Goal: Information Seeking & Learning: Learn about a topic

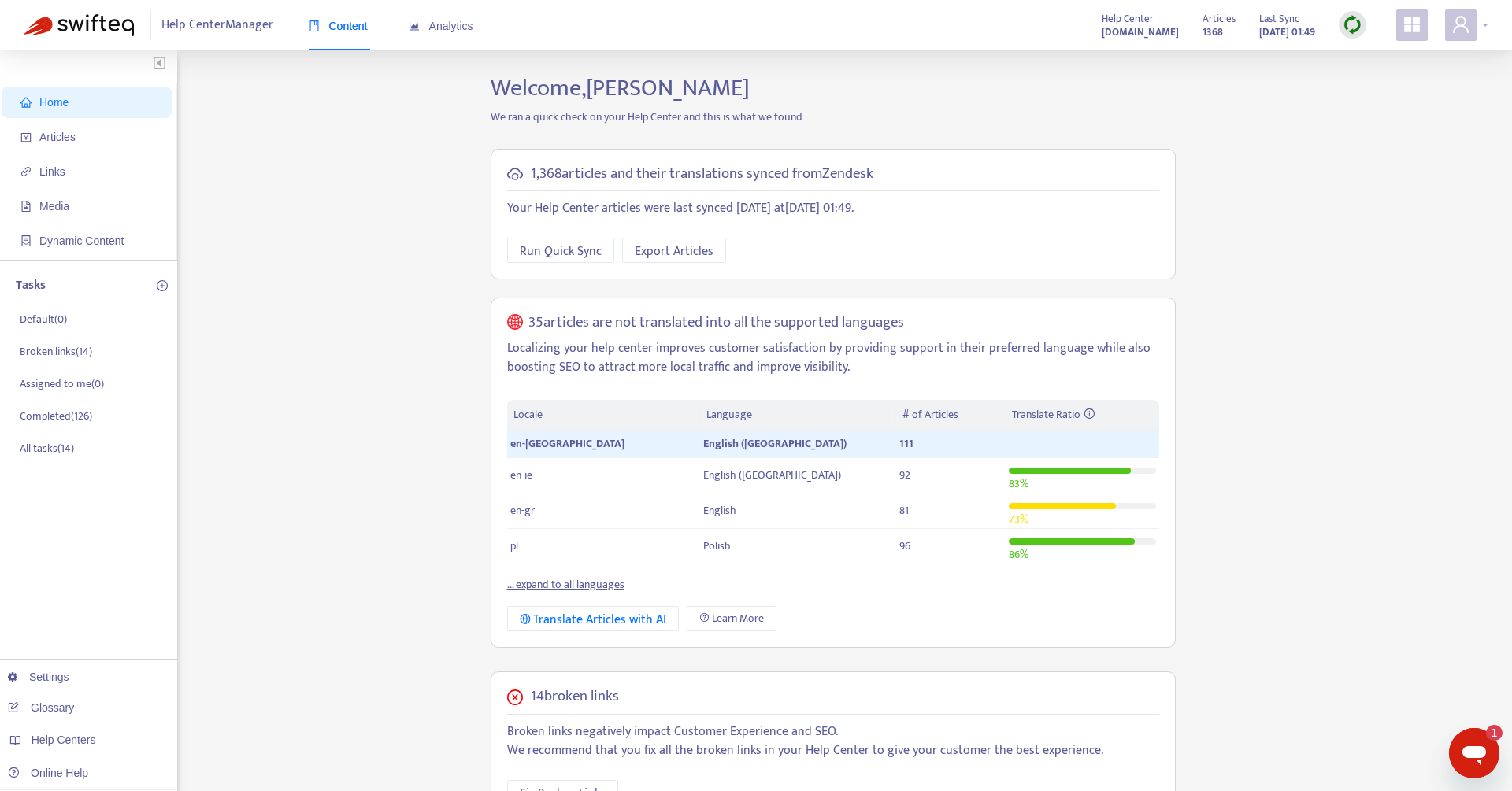
click at [1457, 23] on icon "user" at bounding box center [1461, 24] width 16 height 17
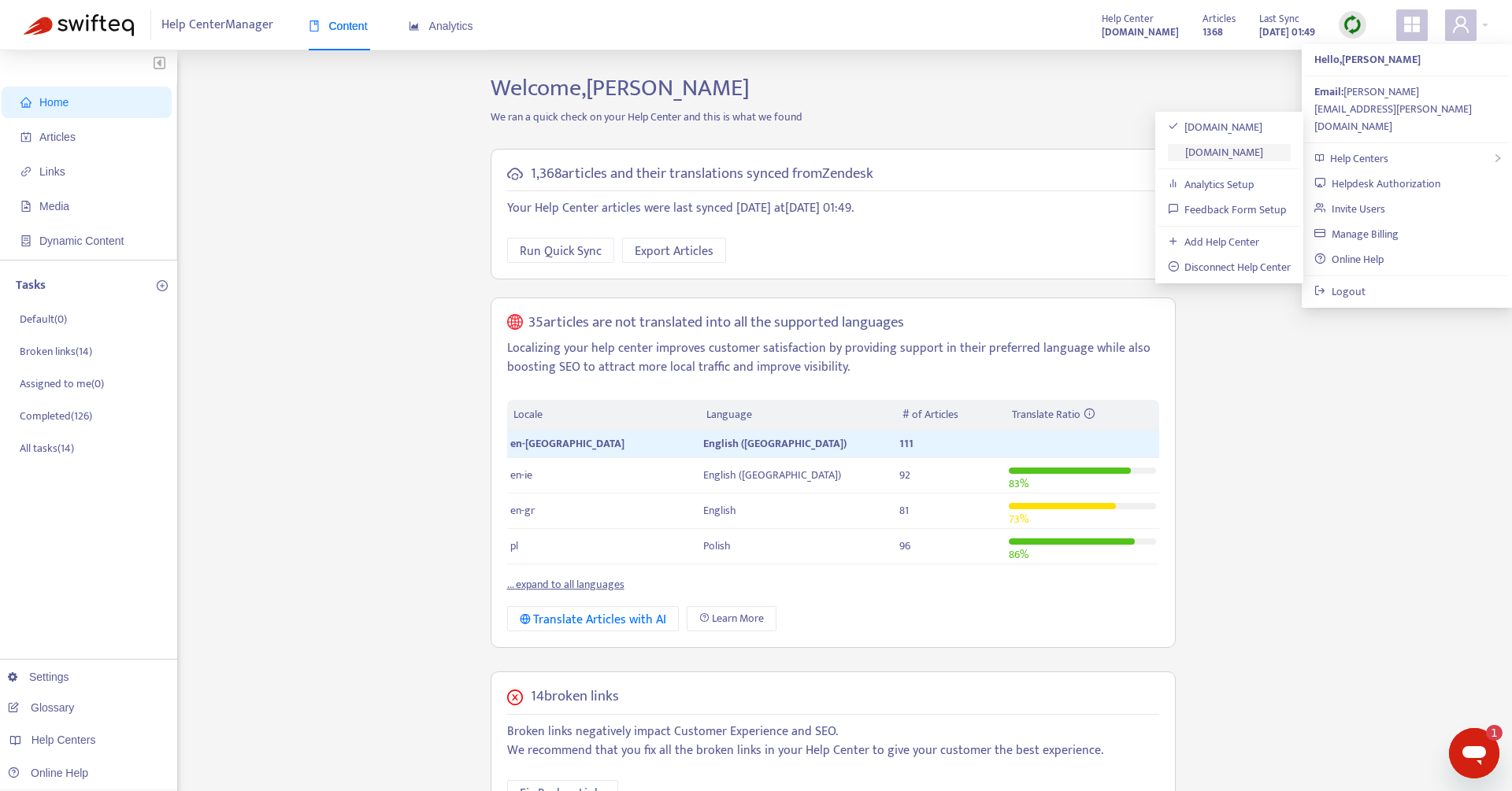
click at [1264, 143] on link "[DOMAIN_NAME]" at bounding box center [1215, 152] width 96 height 18
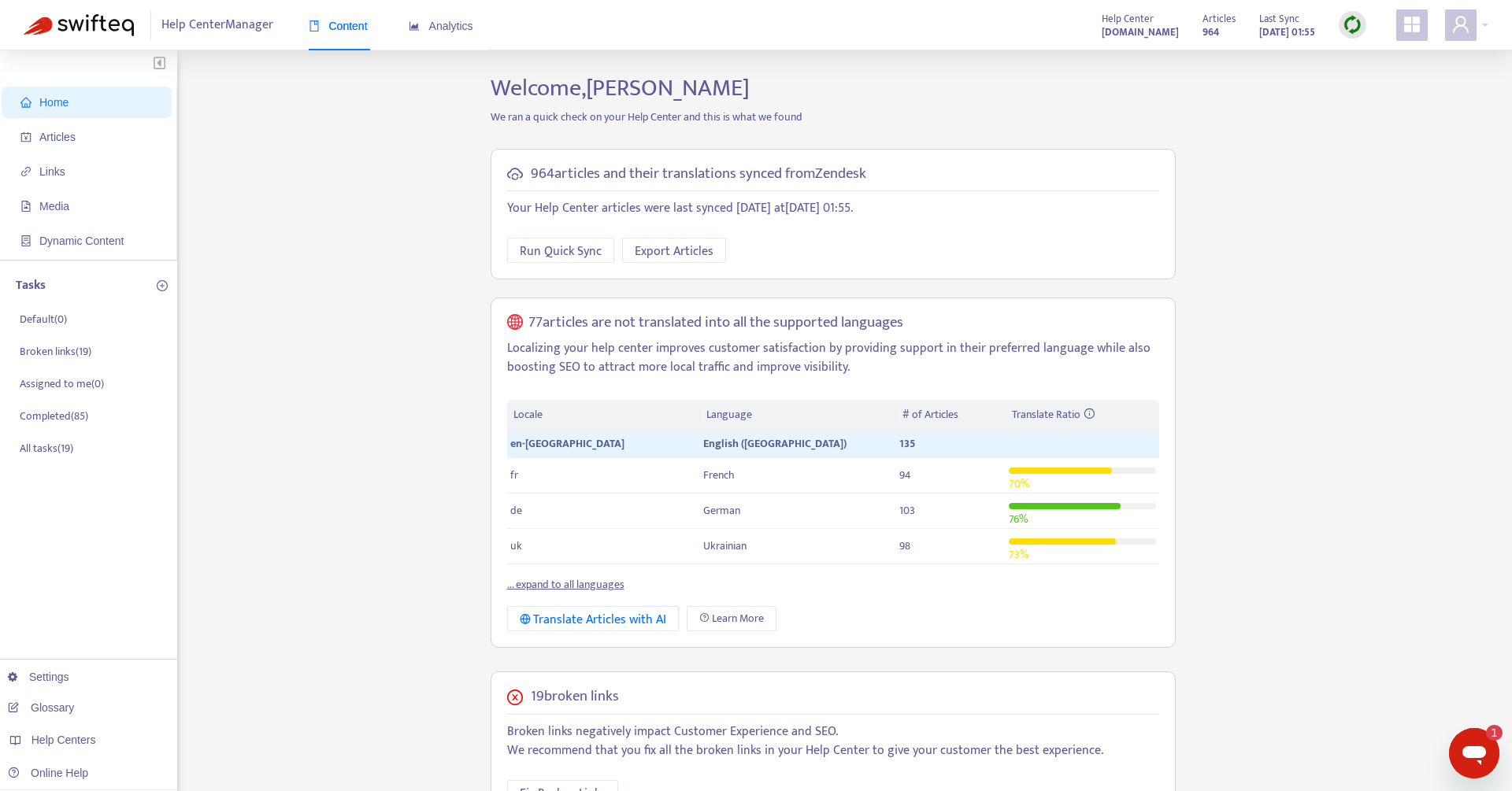
click at [482, 17] on div "Content Analytics" at bounding box center [399, 26] width 181 height 48
click at [455, 20] on span "Analytics" at bounding box center [441, 26] width 65 height 12
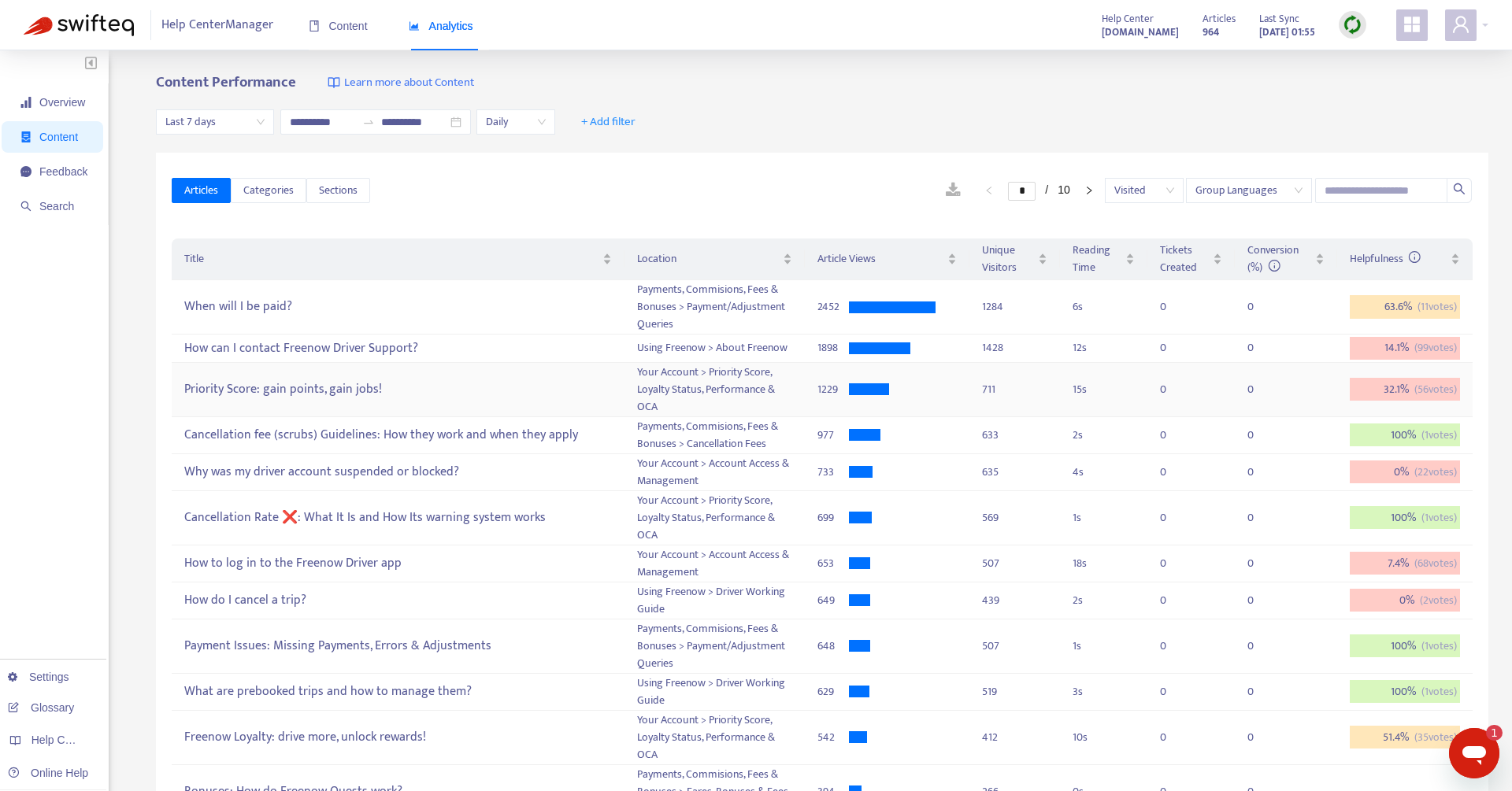
click at [316, 381] on div "Priority Score: gain points, gain jobs!" at bounding box center [397, 389] width 427 height 26
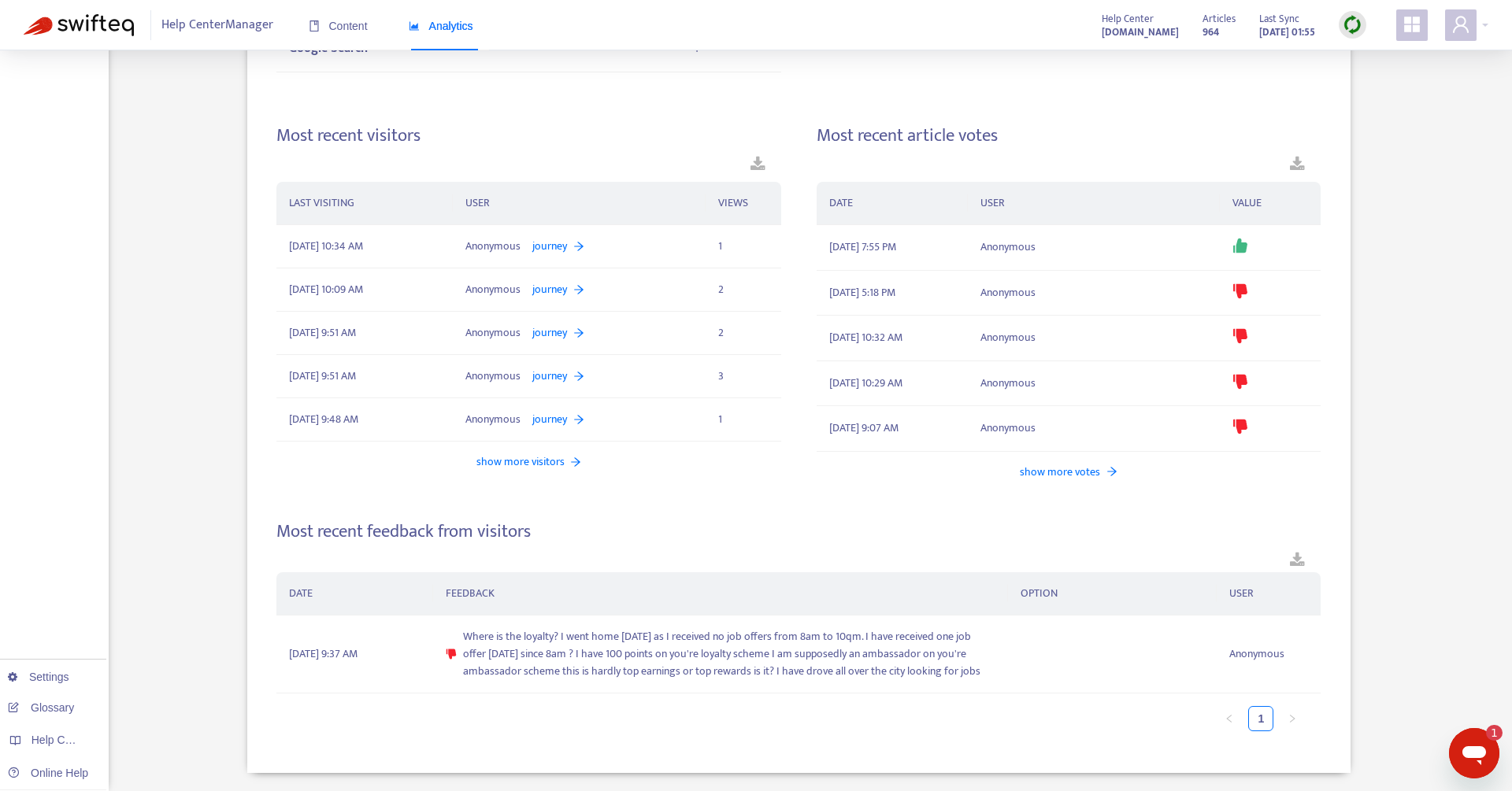
scroll to position [870, 0]
click at [517, 674] on span "Where is the loyalty? I went home [DATE] as I received no job offers from 8am t…" at bounding box center [729, 654] width 532 height 52
click at [358, 663] on span "[DATE] 9:37 AM" at bounding box center [323, 654] width 69 height 17
click at [915, 665] on span "Where is the loyalty? I went home [DATE] as I received no job offers from 8am t…" at bounding box center [729, 654] width 532 height 52
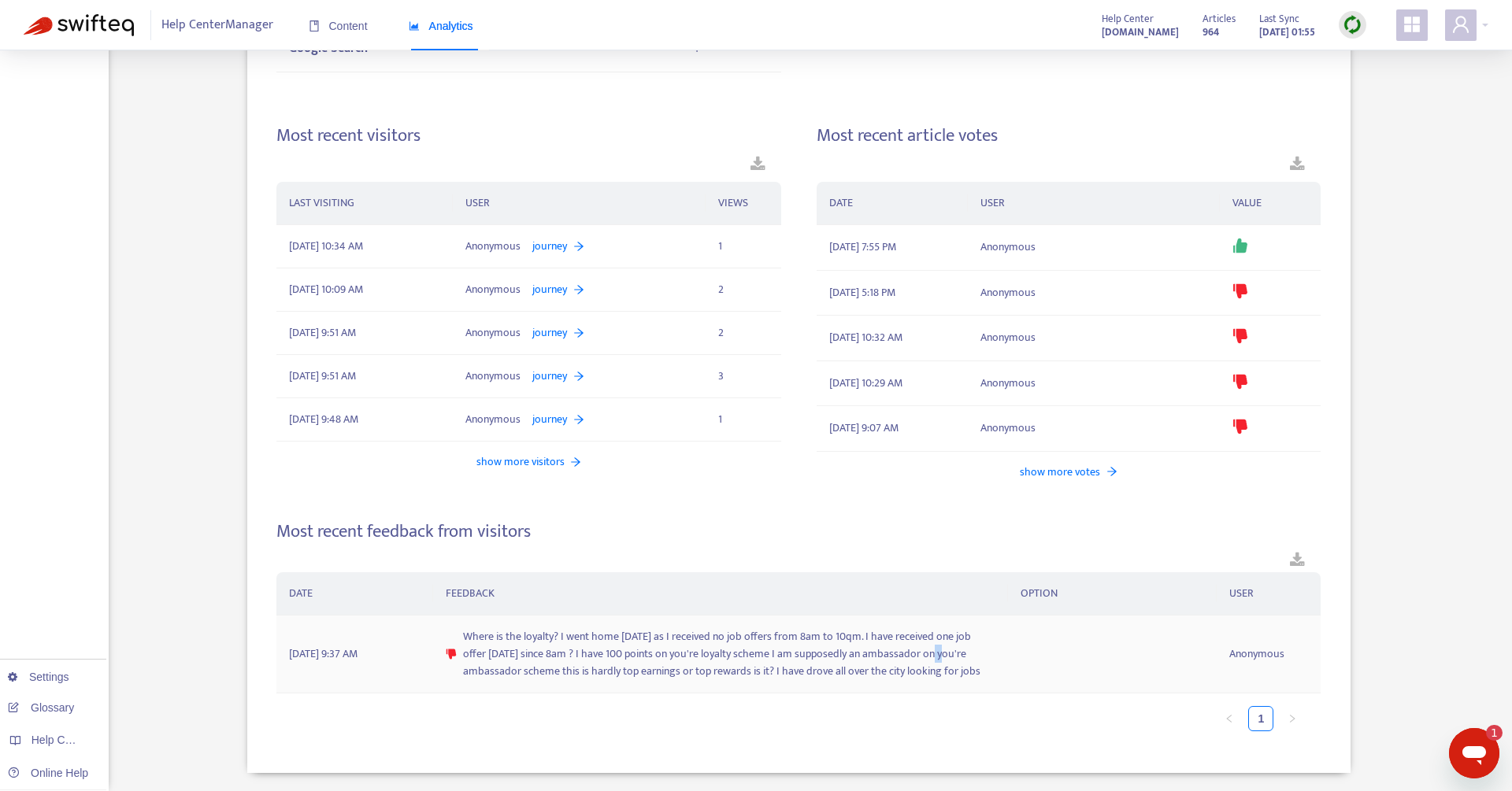
click at [915, 665] on span "Where is the loyalty? I went home [DATE] as I received no job offers from 8am t…" at bounding box center [729, 654] width 532 height 52
click at [854, 655] on span "Where is the loyalty? I went home [DATE] as I received no job offers from 8am t…" at bounding box center [729, 654] width 532 height 52
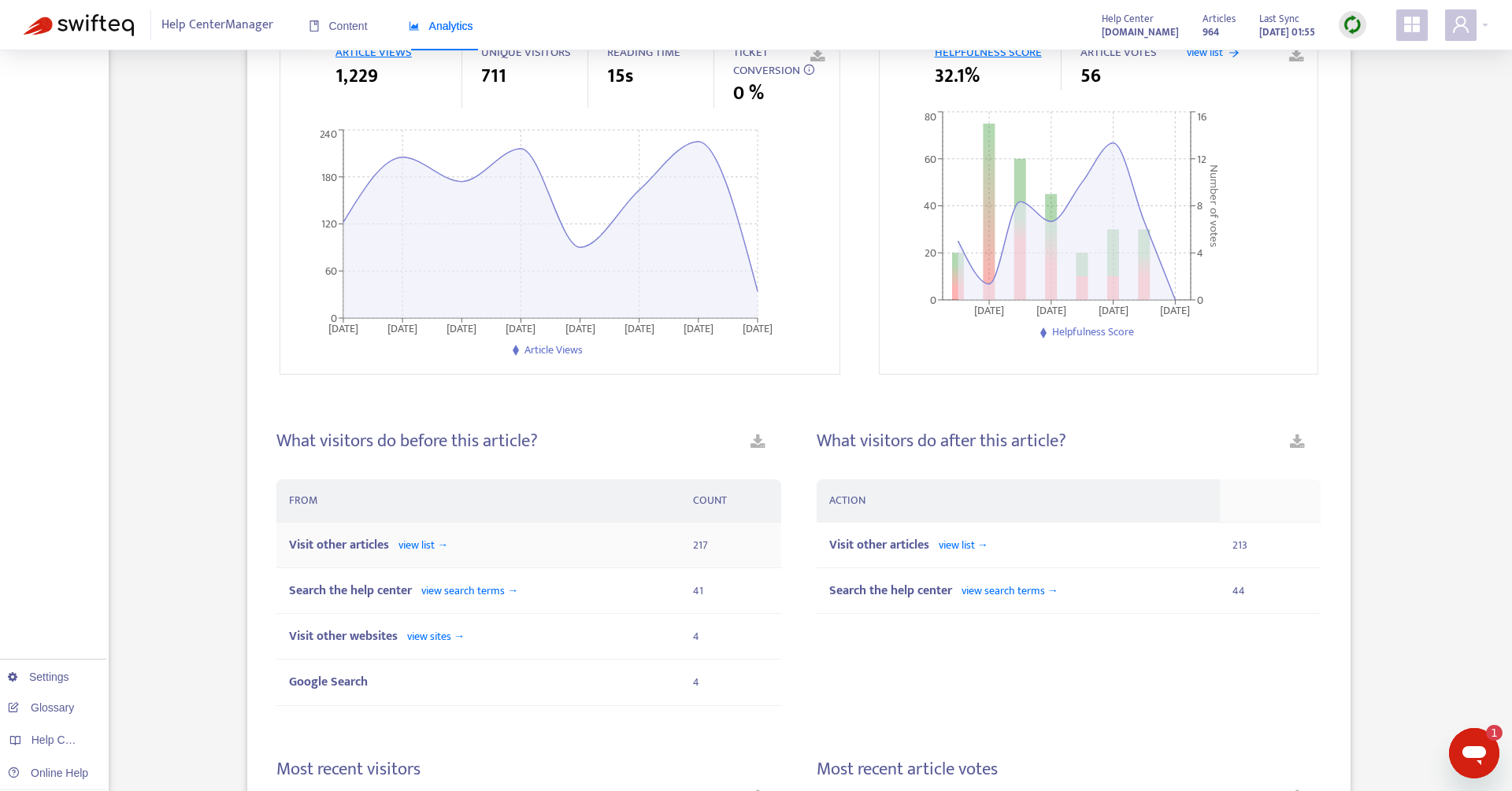
scroll to position [0, 0]
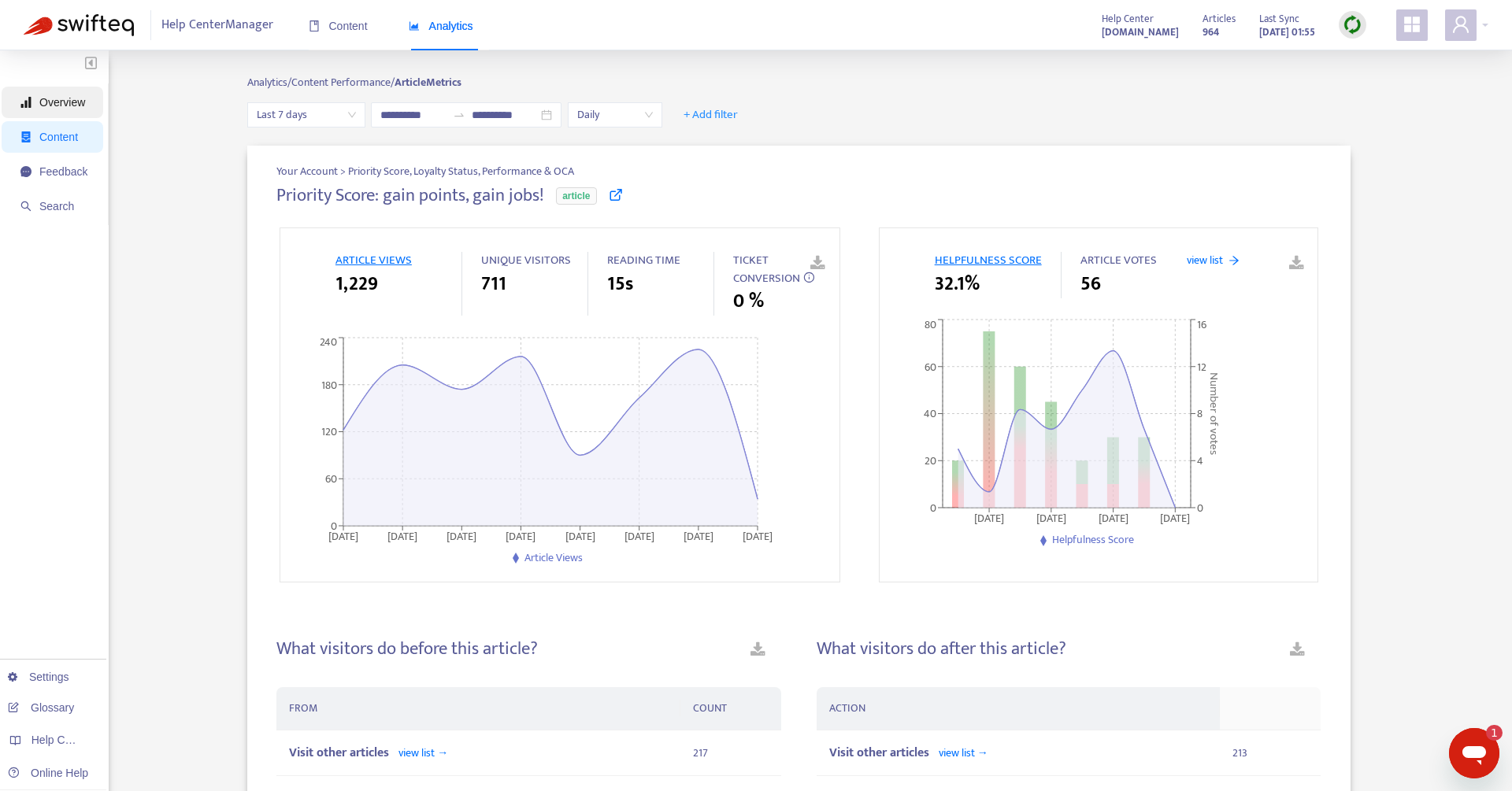
click at [52, 99] on span "Overview" at bounding box center [62, 102] width 45 height 12
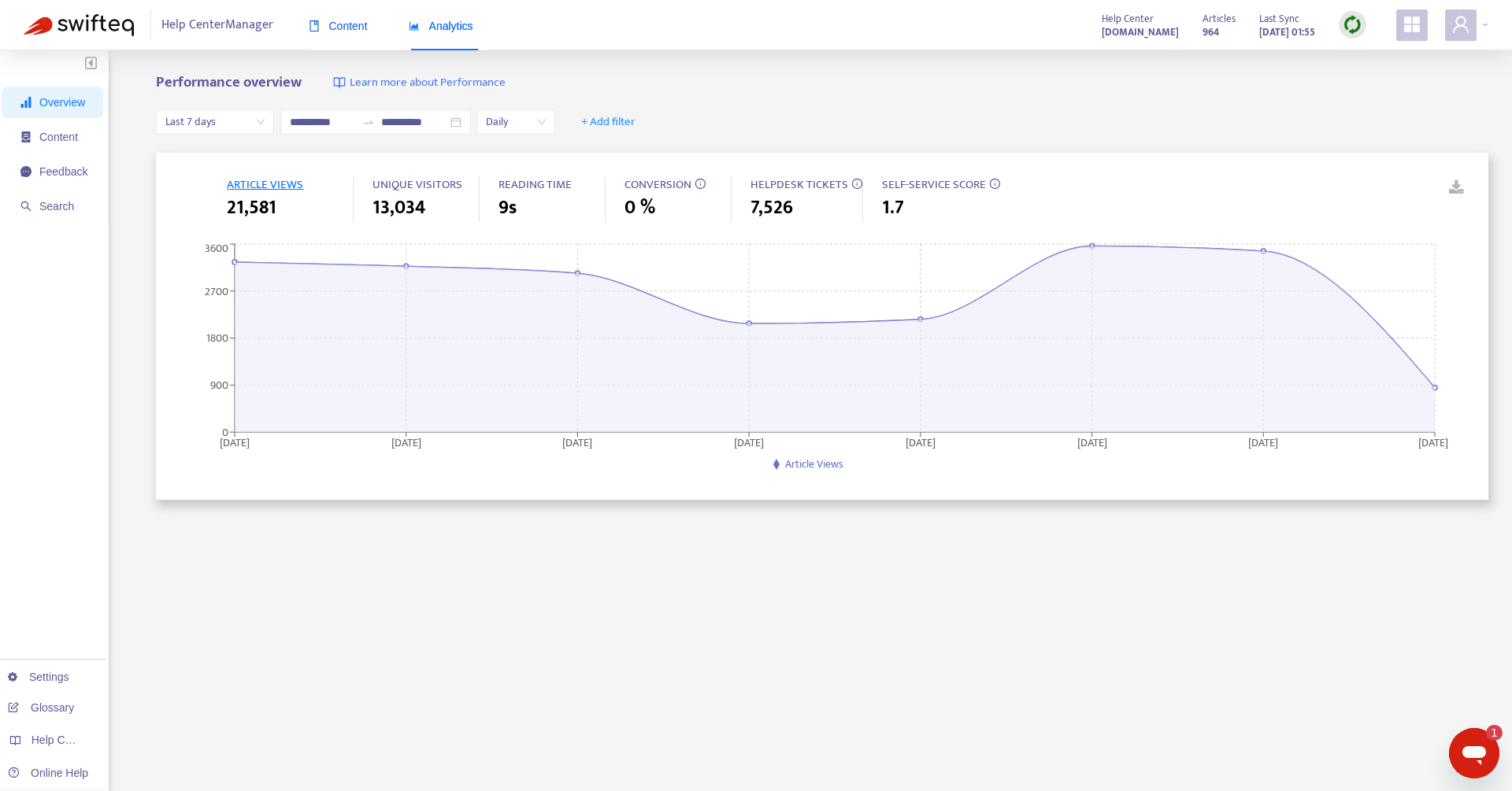
click at [338, 33] on div "Content" at bounding box center [339, 26] width 59 height 17
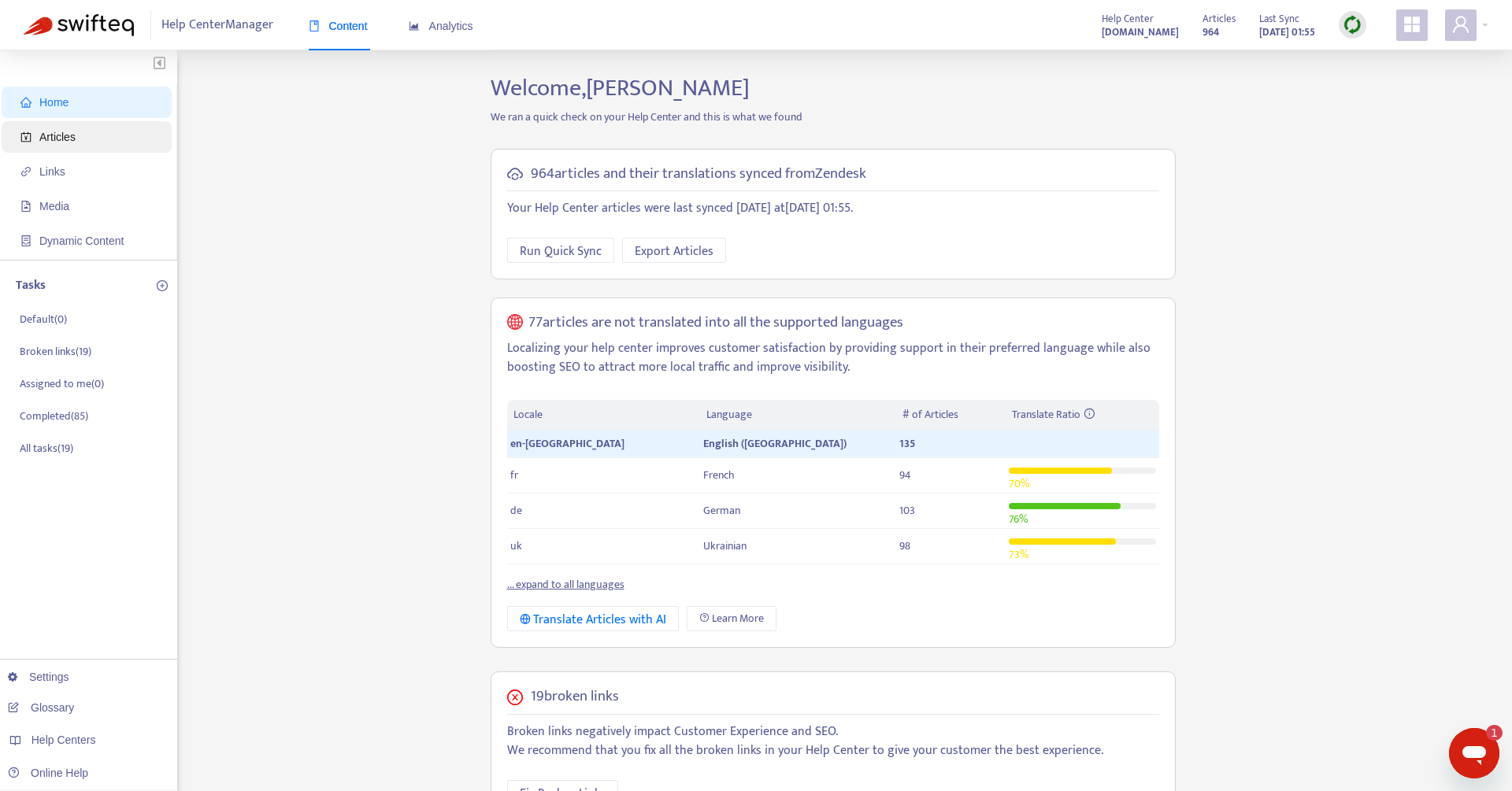
click at [59, 135] on span "Articles" at bounding box center [58, 137] width 37 height 12
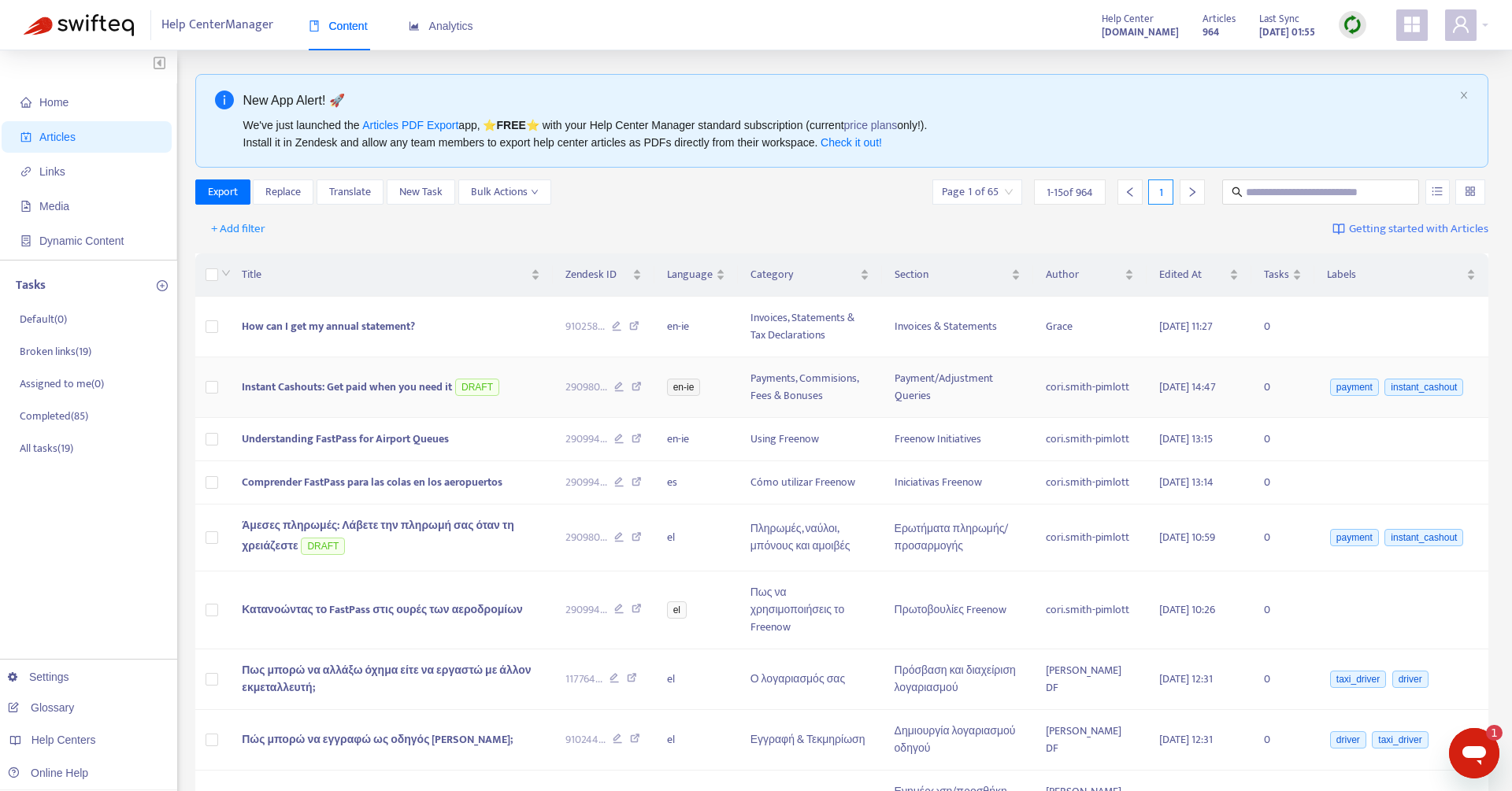
click at [379, 392] on span "Instant Cashouts: Get paid when you need it" at bounding box center [346, 386] width 210 height 18
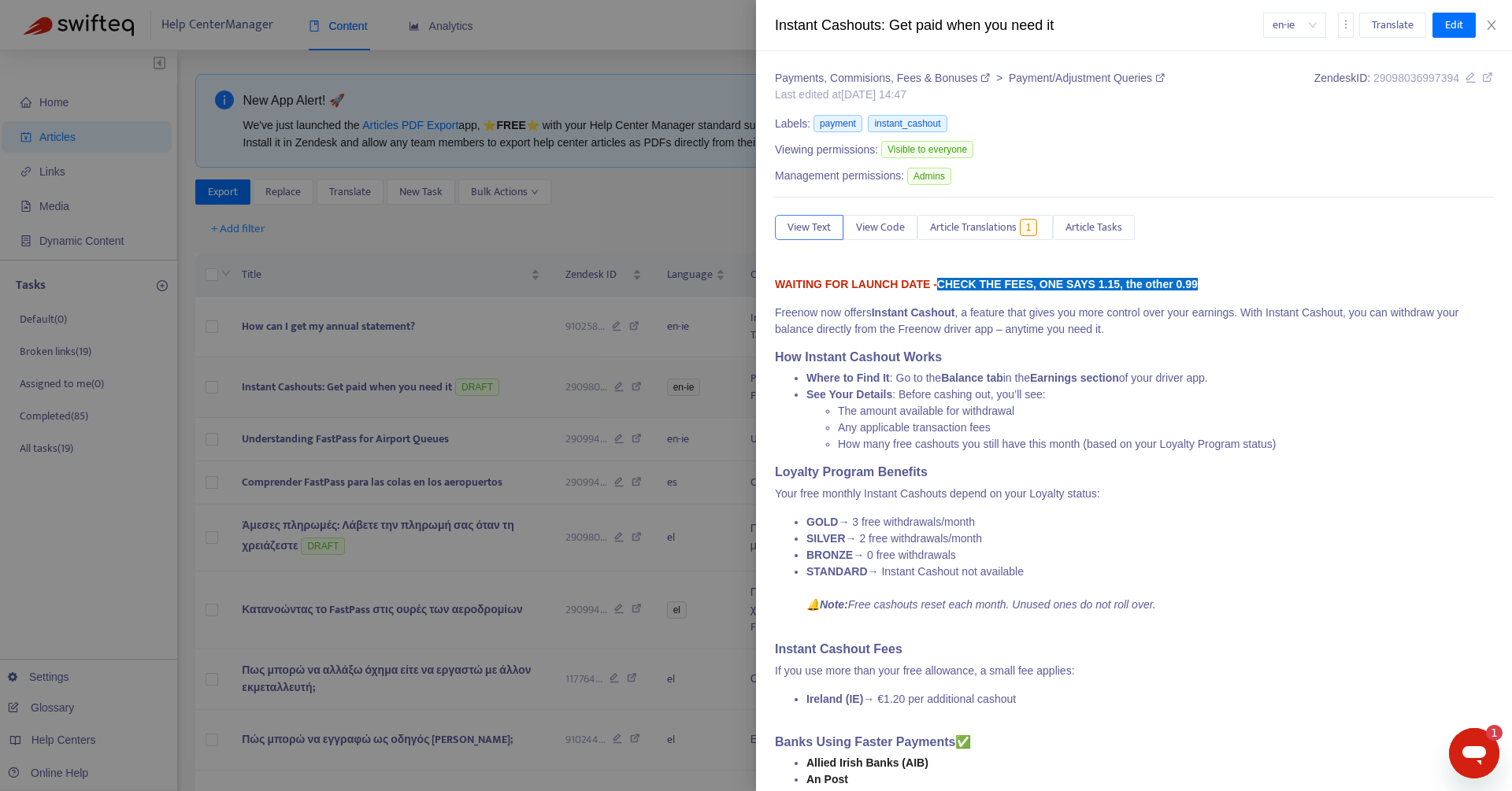
click at [379, 392] on div at bounding box center [756, 395] width 1512 height 791
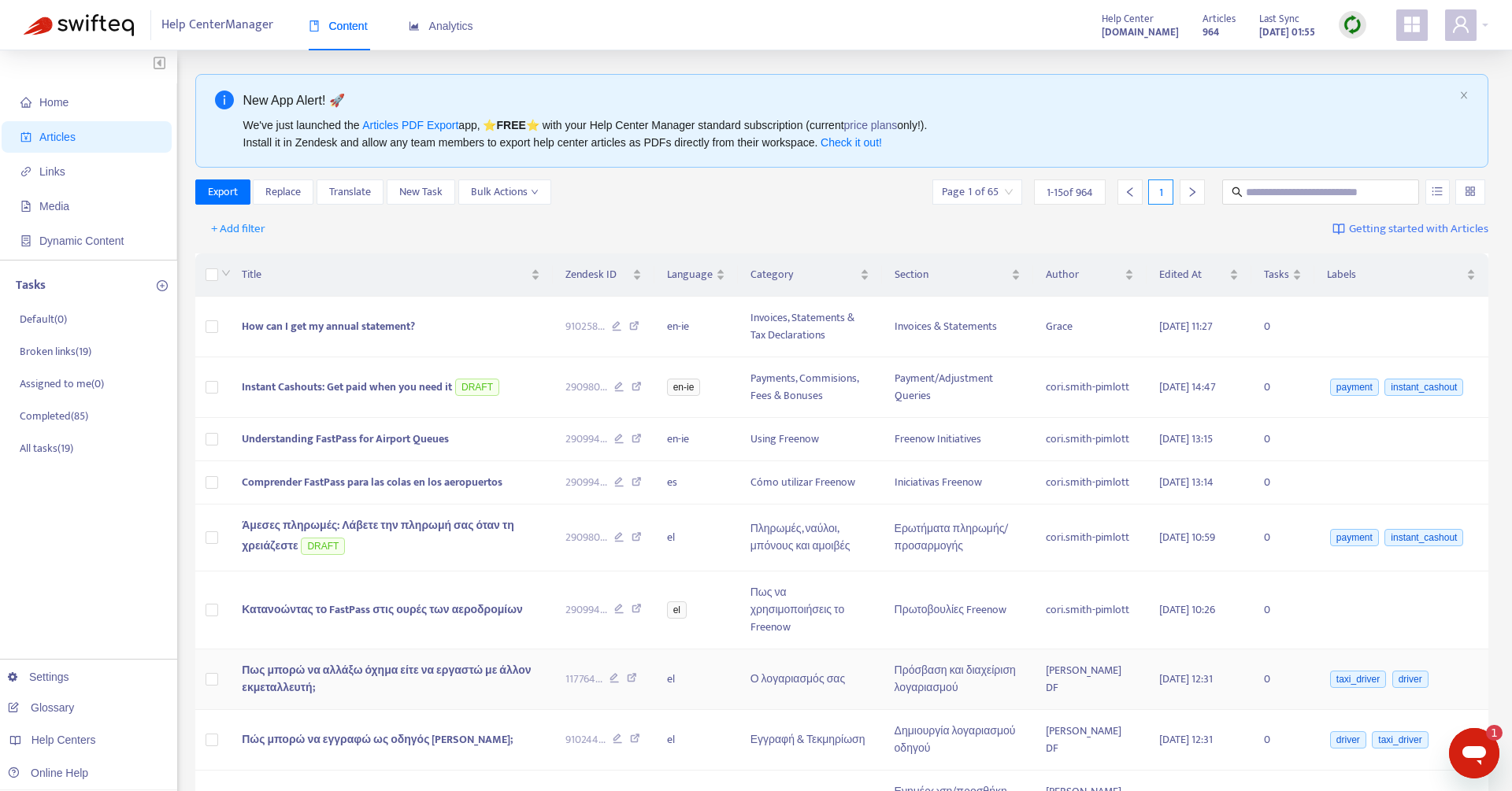
scroll to position [230, 0]
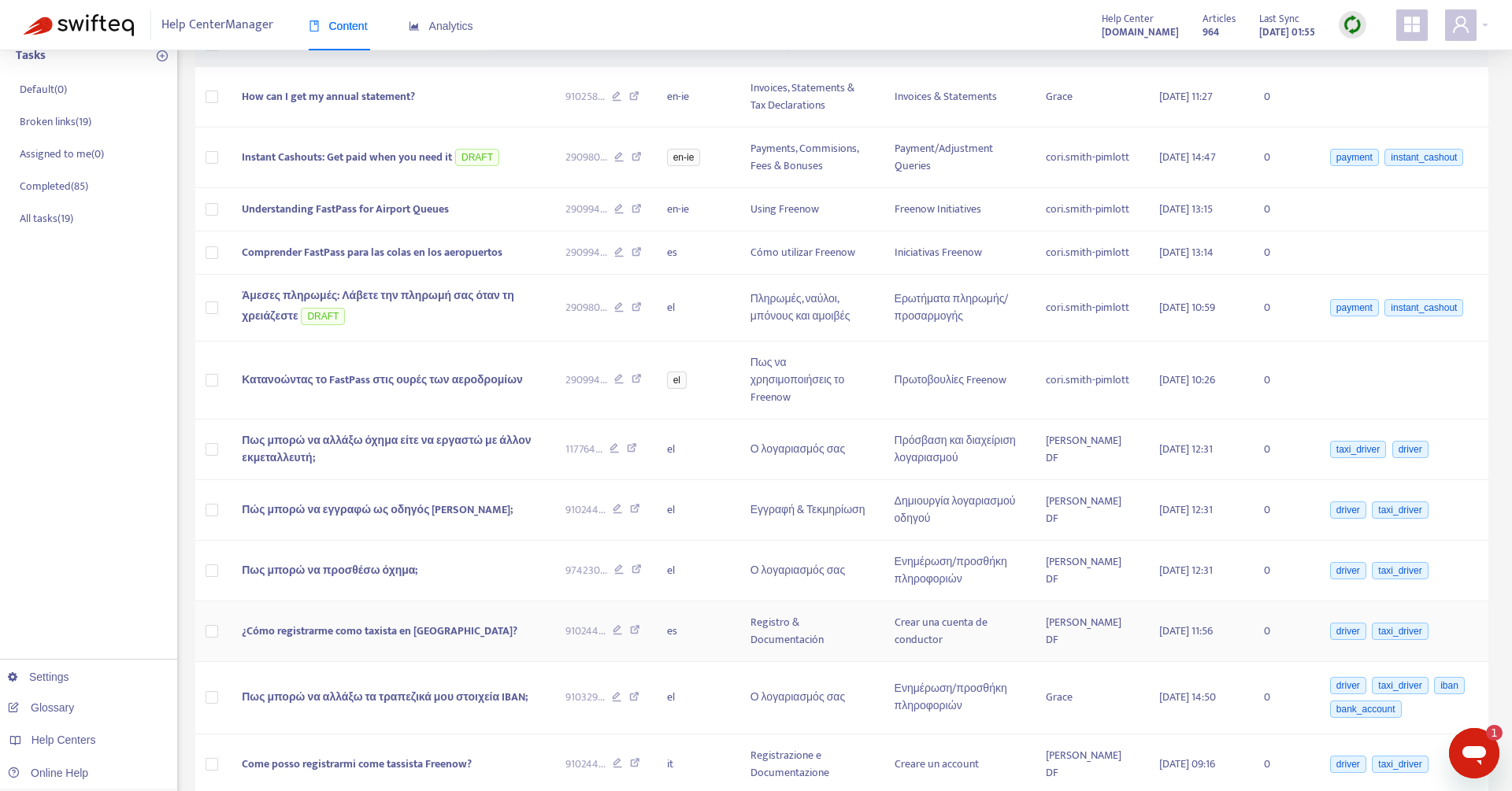
click at [431, 640] on span "¿Cómo registrarme como taxista en [GEOGRAPHIC_DATA]?" at bounding box center [380, 631] width 276 height 18
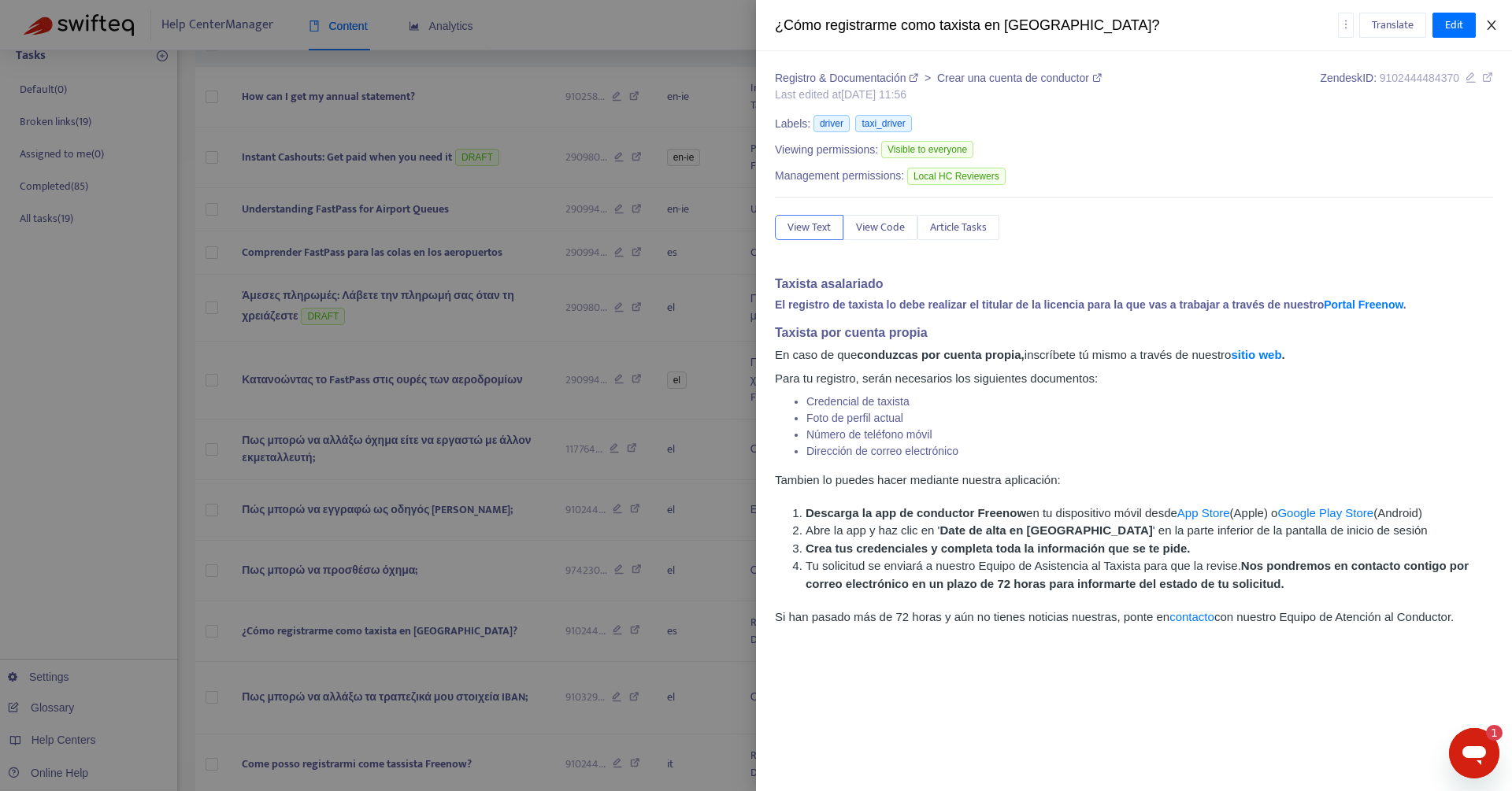
click at [1491, 22] on icon "close" at bounding box center [1491, 25] width 12 height 12
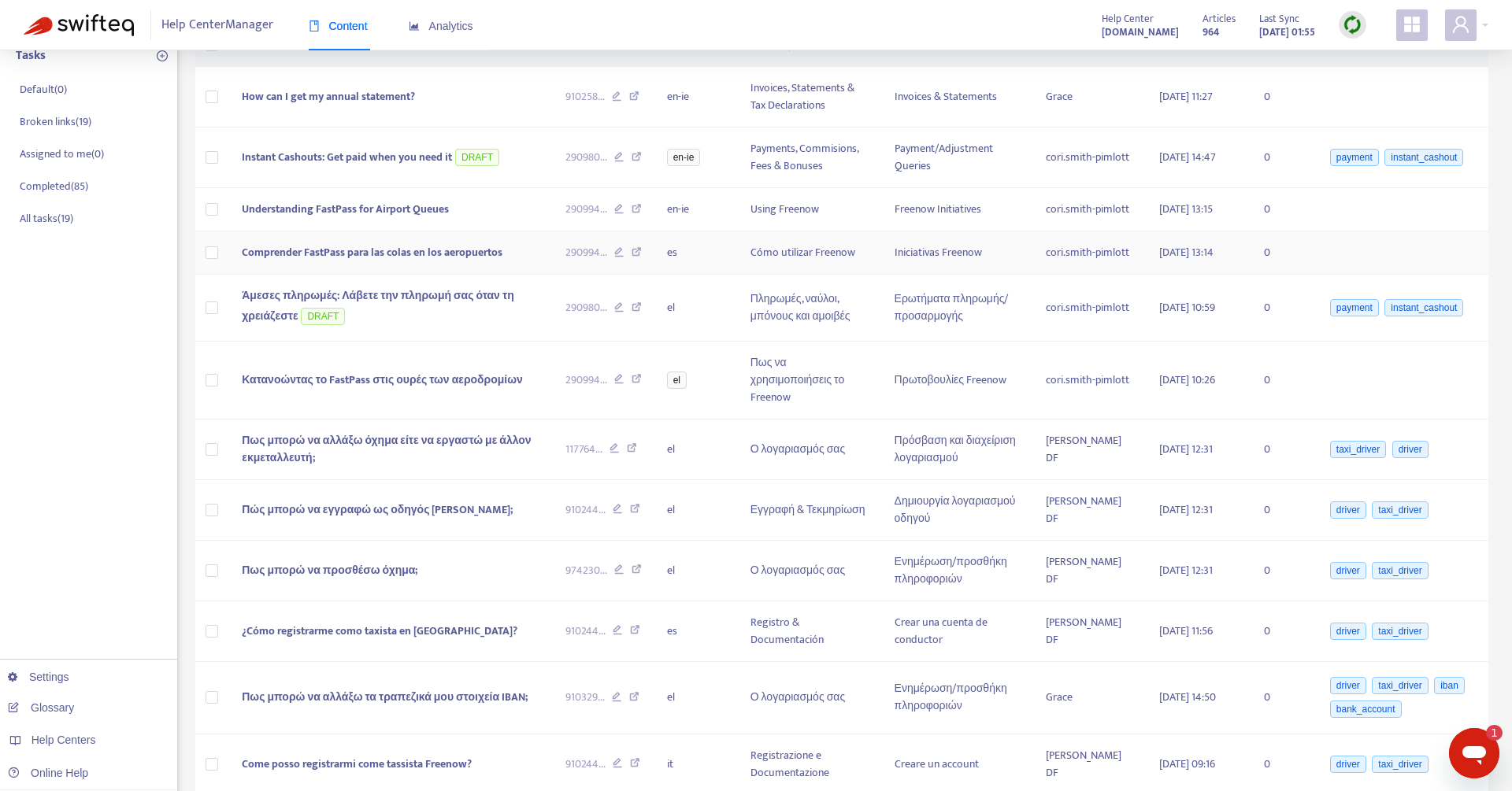
scroll to position [0, 0]
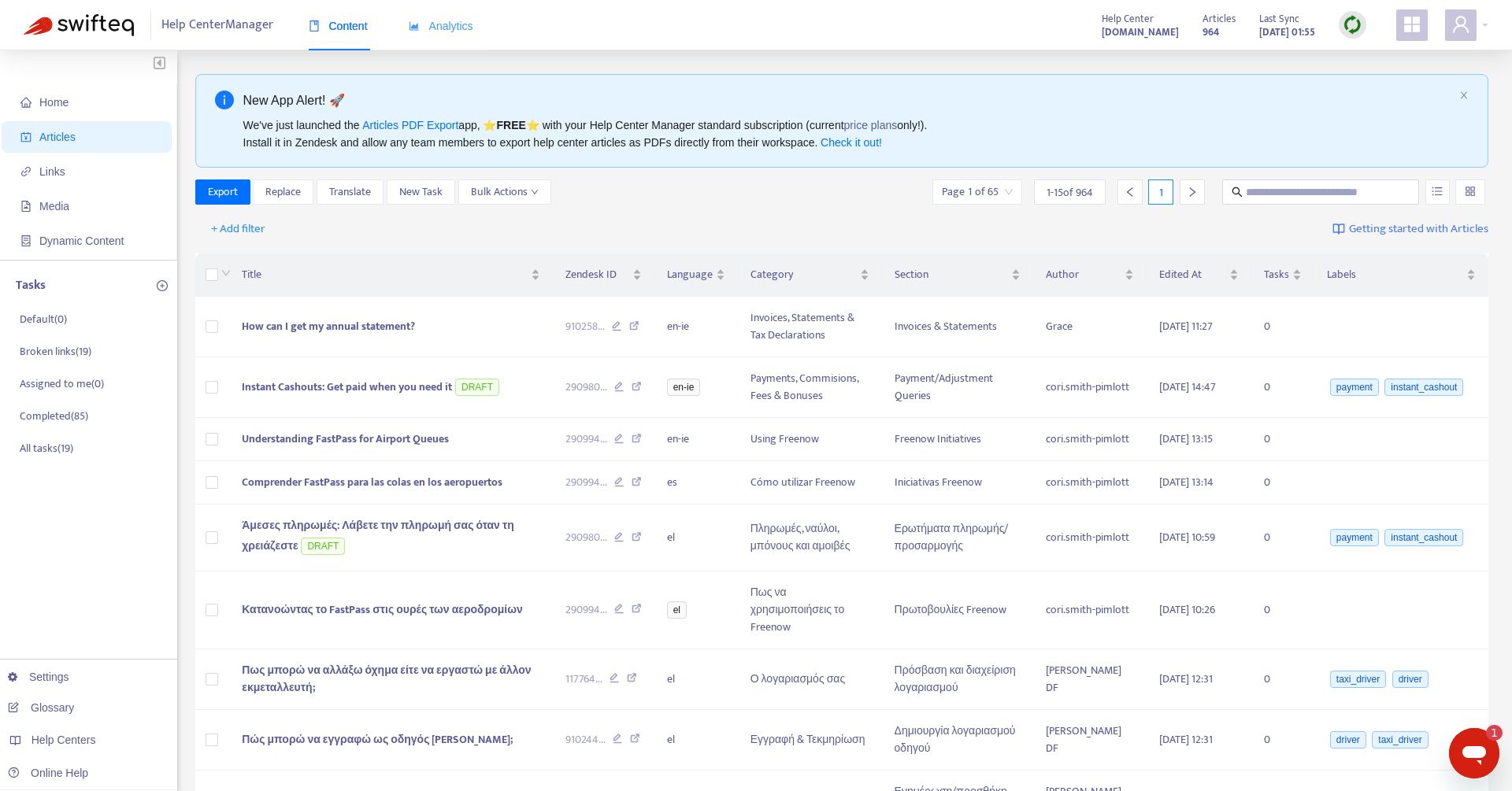
click at [469, 7] on div "Analytics" at bounding box center [441, 26] width 65 height 48
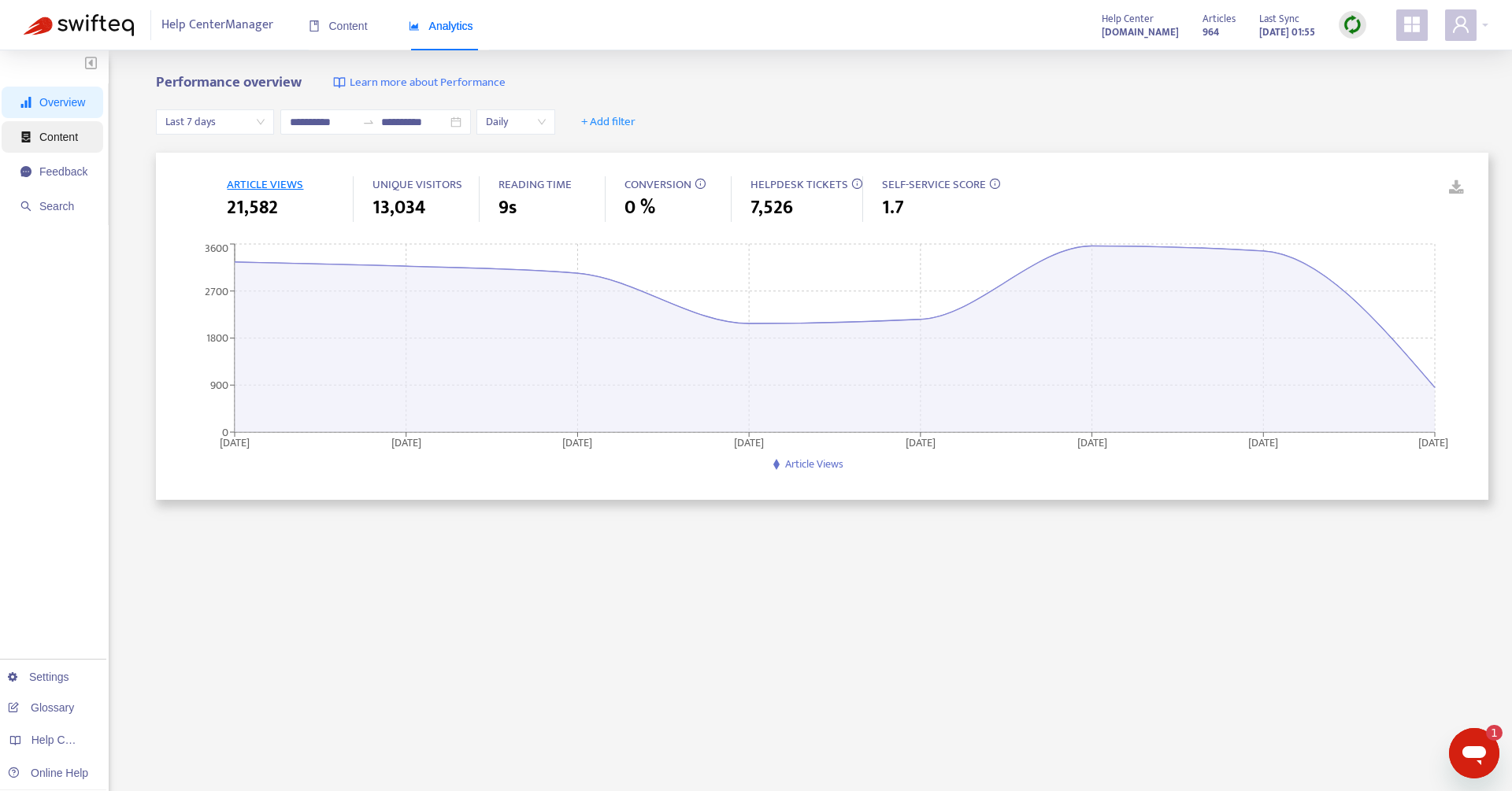
click at [44, 145] on span "Content" at bounding box center [53, 137] width 67 height 31
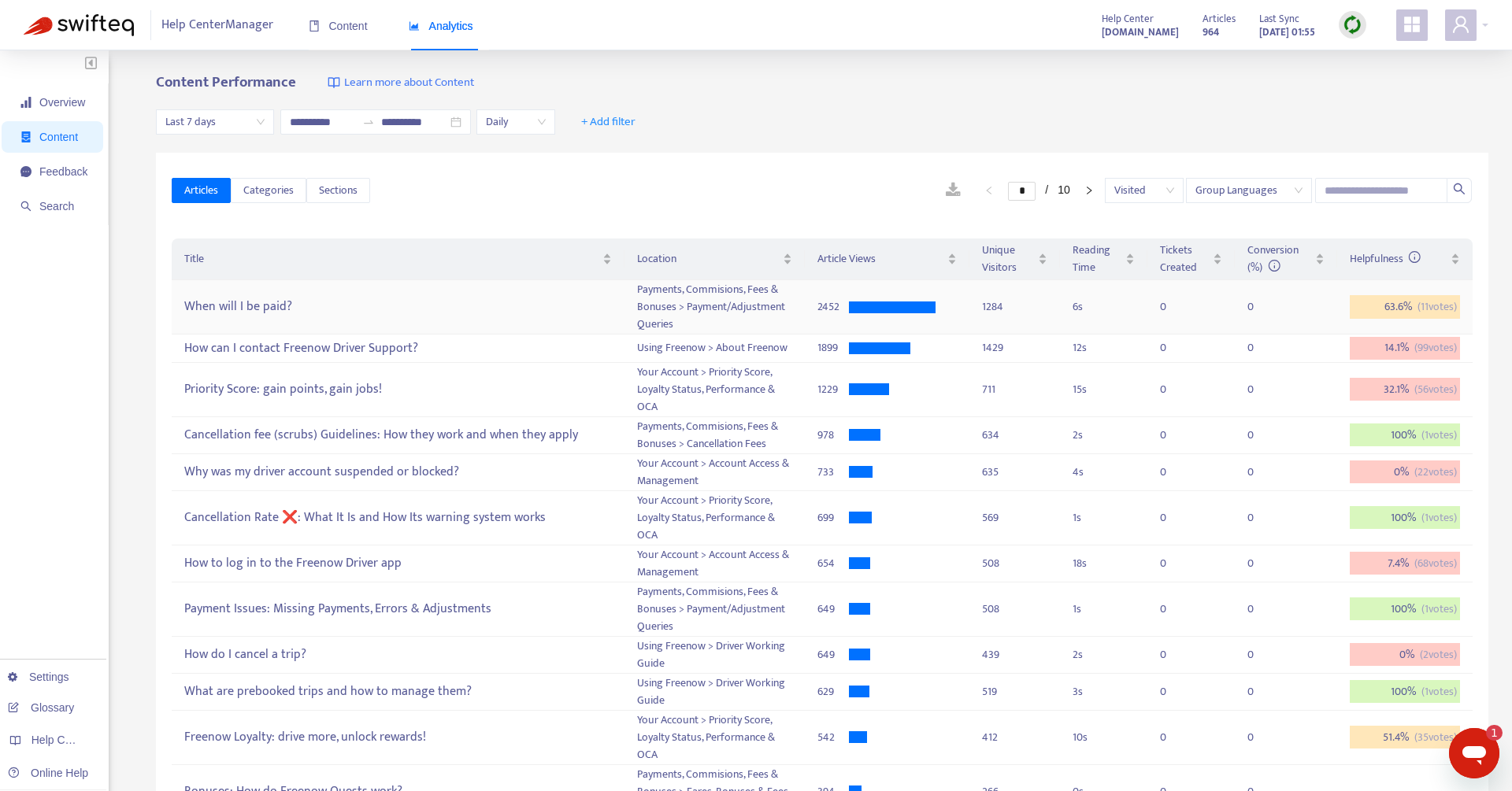
click at [311, 297] on div "When will I be paid?" at bounding box center [397, 308] width 427 height 26
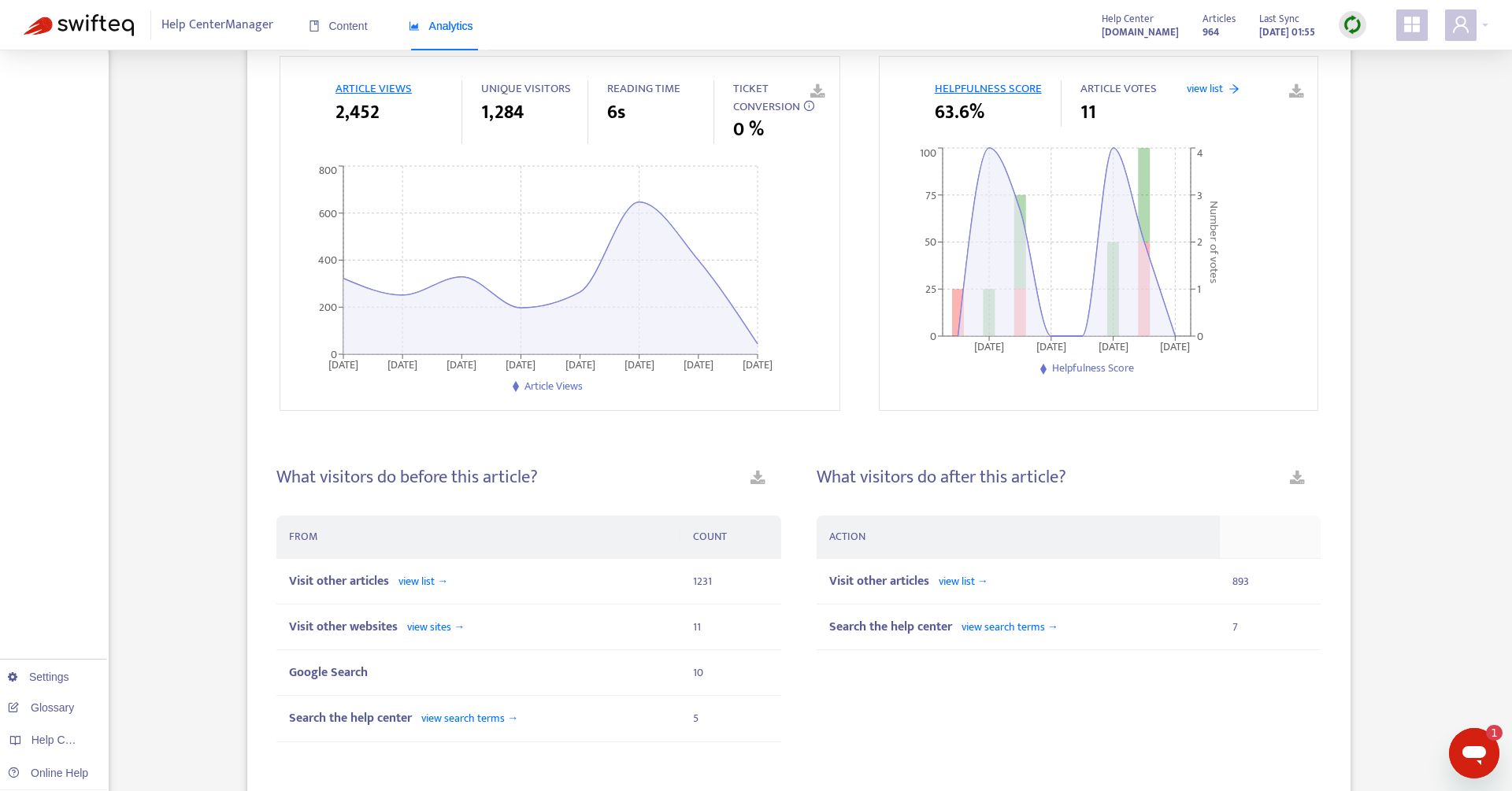
scroll to position [174, 0]
click at [364, 584] on span "Visit other articles" at bounding box center [339, 578] width 100 height 21
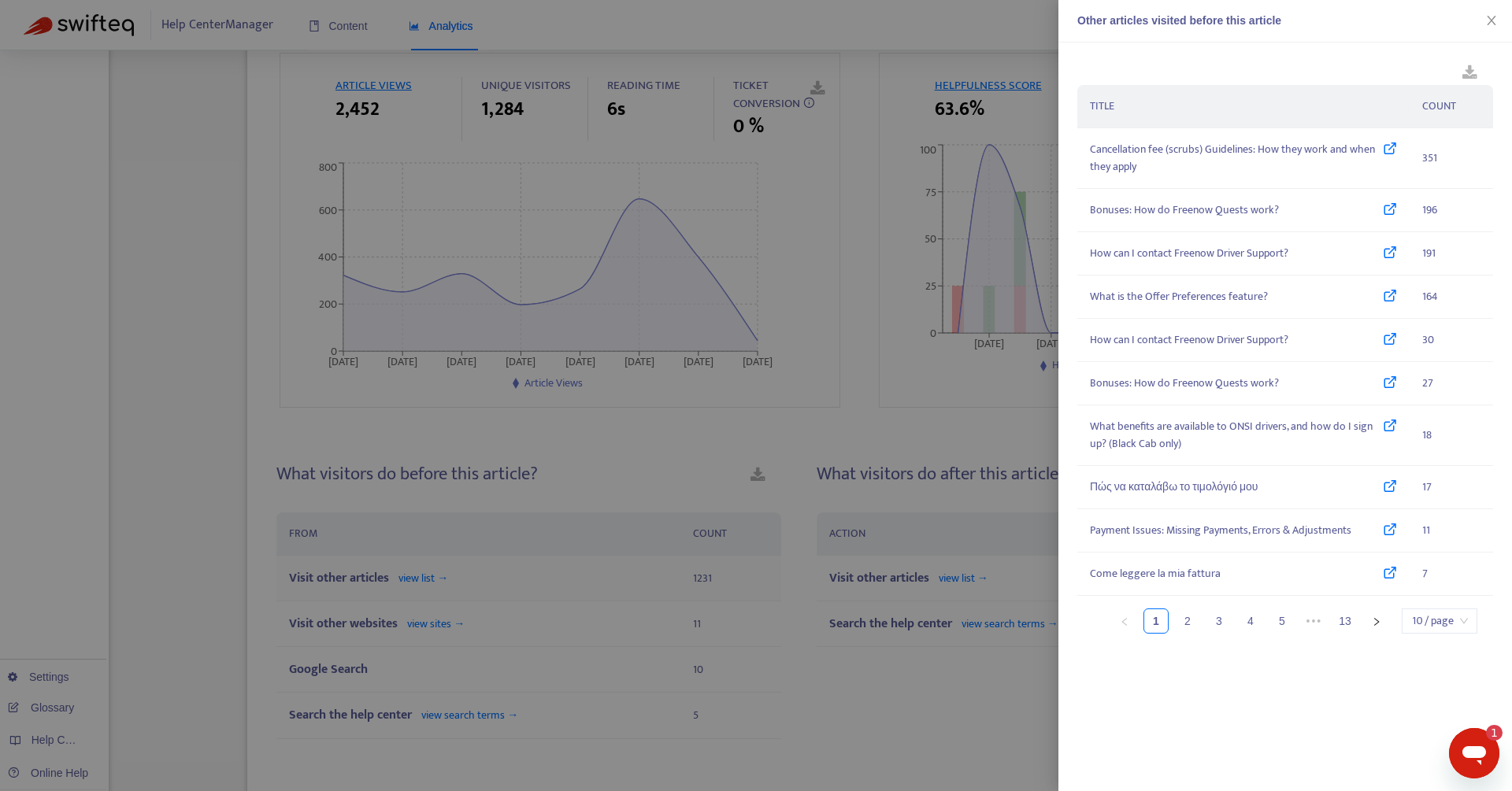
click at [364, 584] on div at bounding box center [756, 395] width 1512 height 791
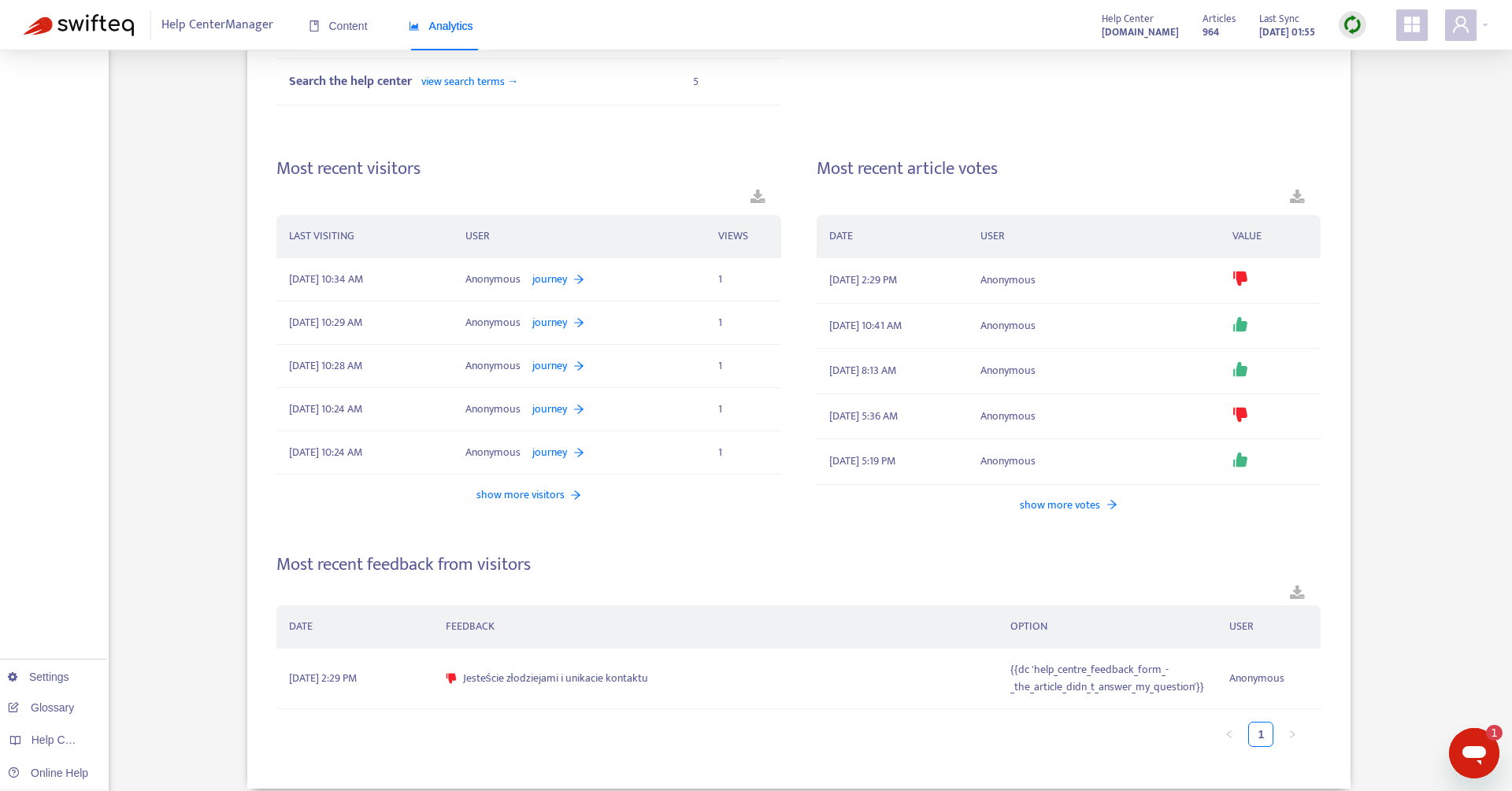
scroll to position [634, 0]
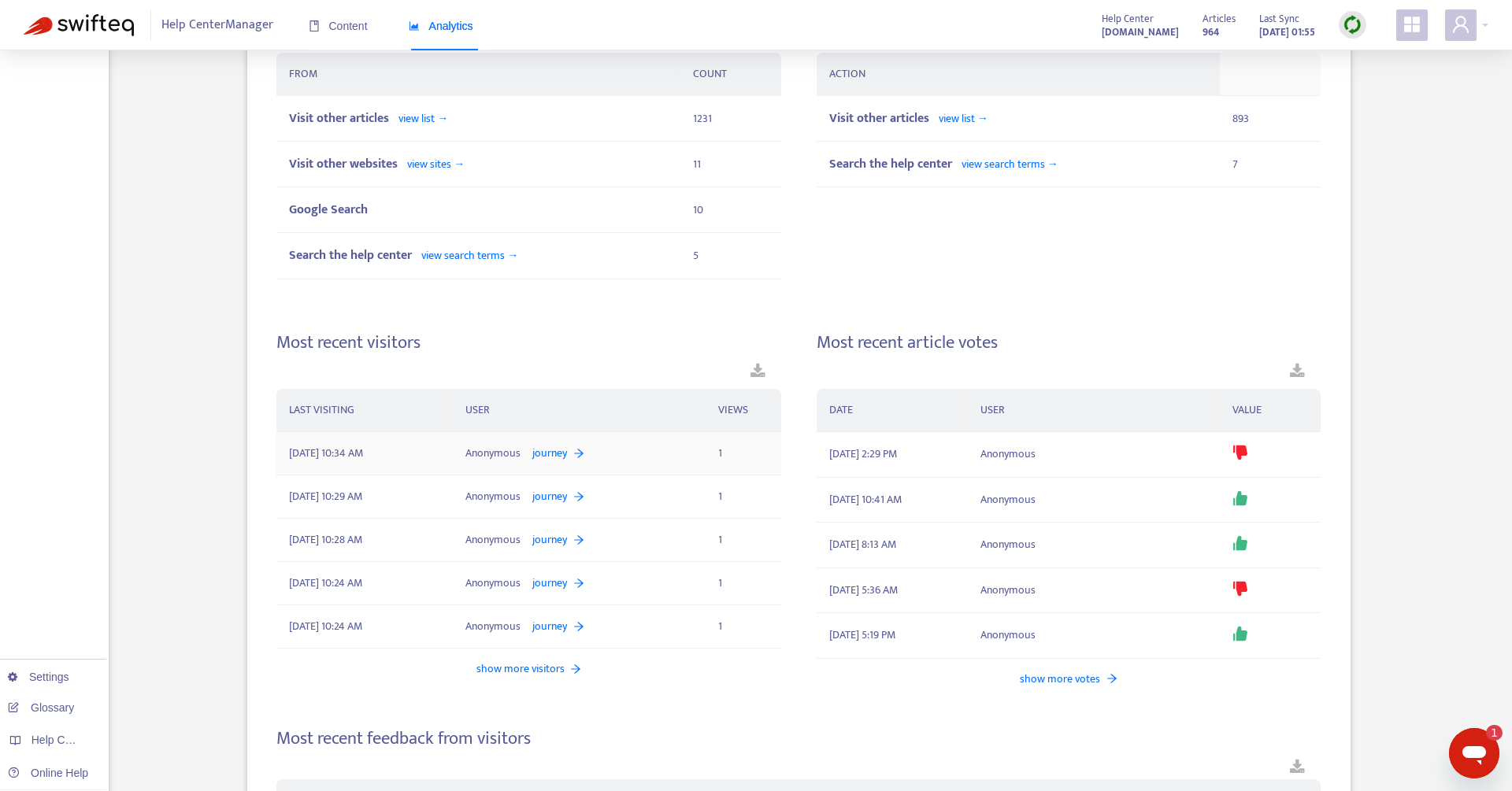
click at [630, 454] on div "Anonymous journey" at bounding box center [578, 453] width 227 height 17
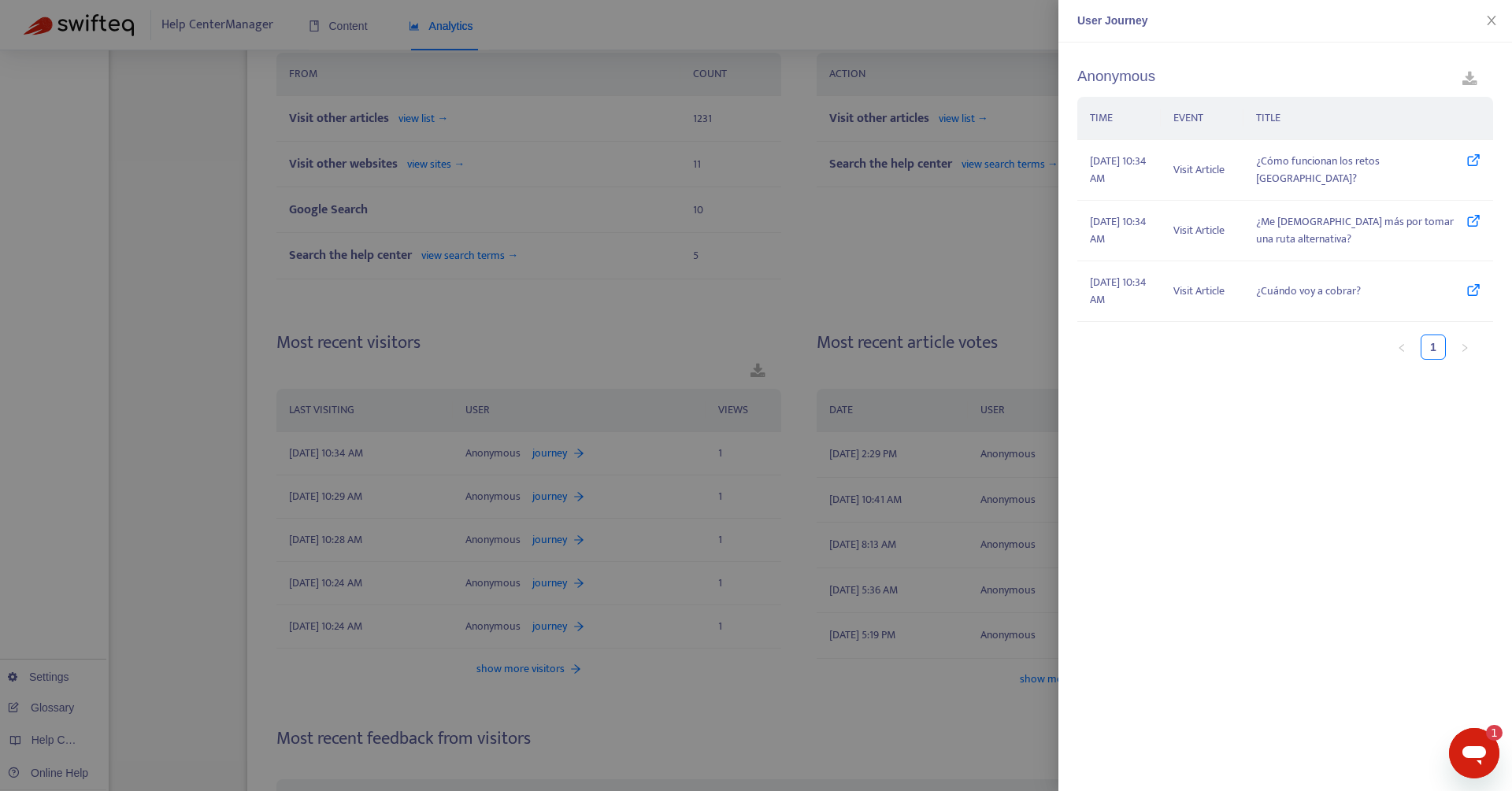
click at [630, 456] on div at bounding box center [756, 395] width 1512 height 791
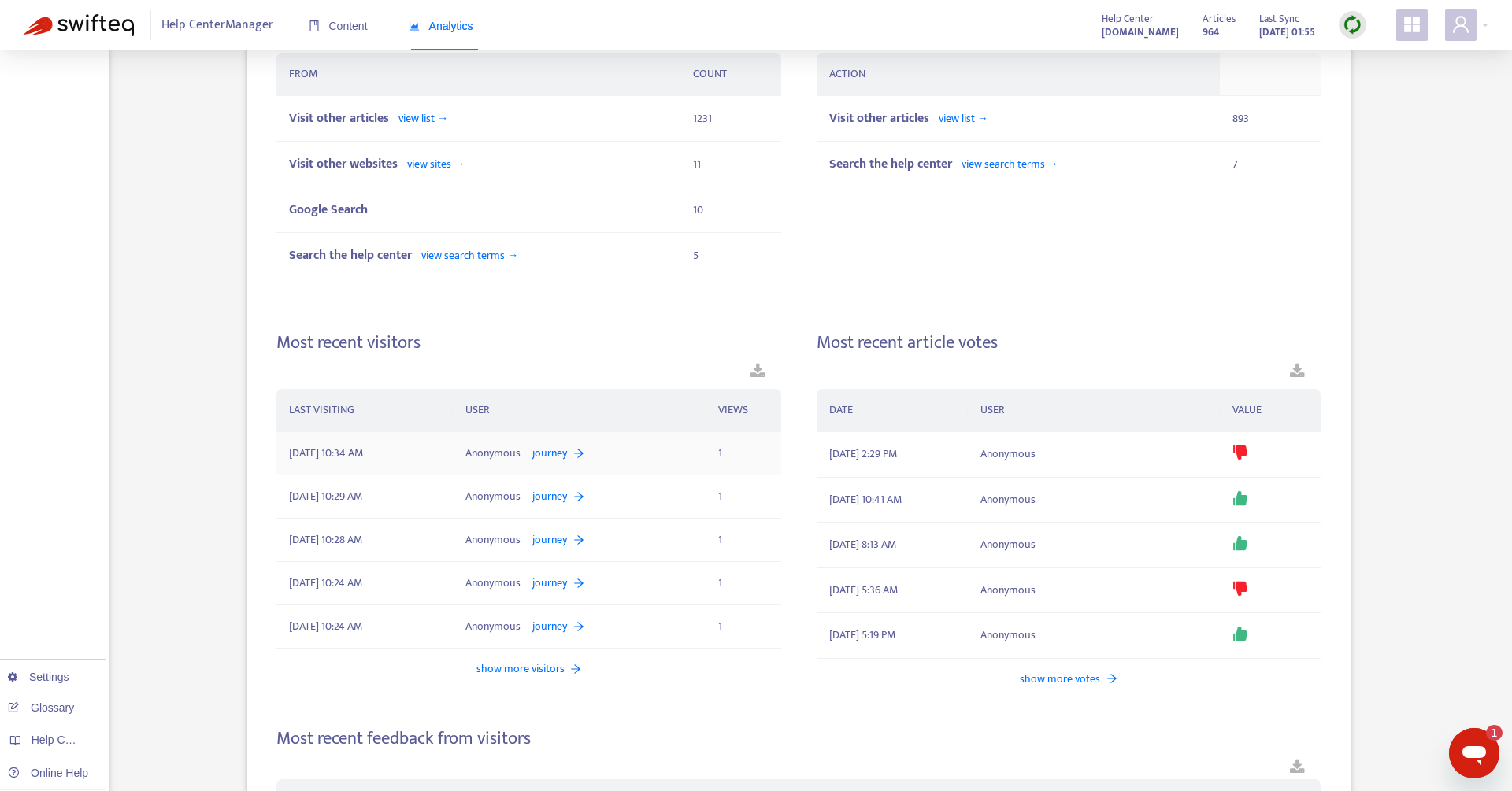
scroll to position [834, 0]
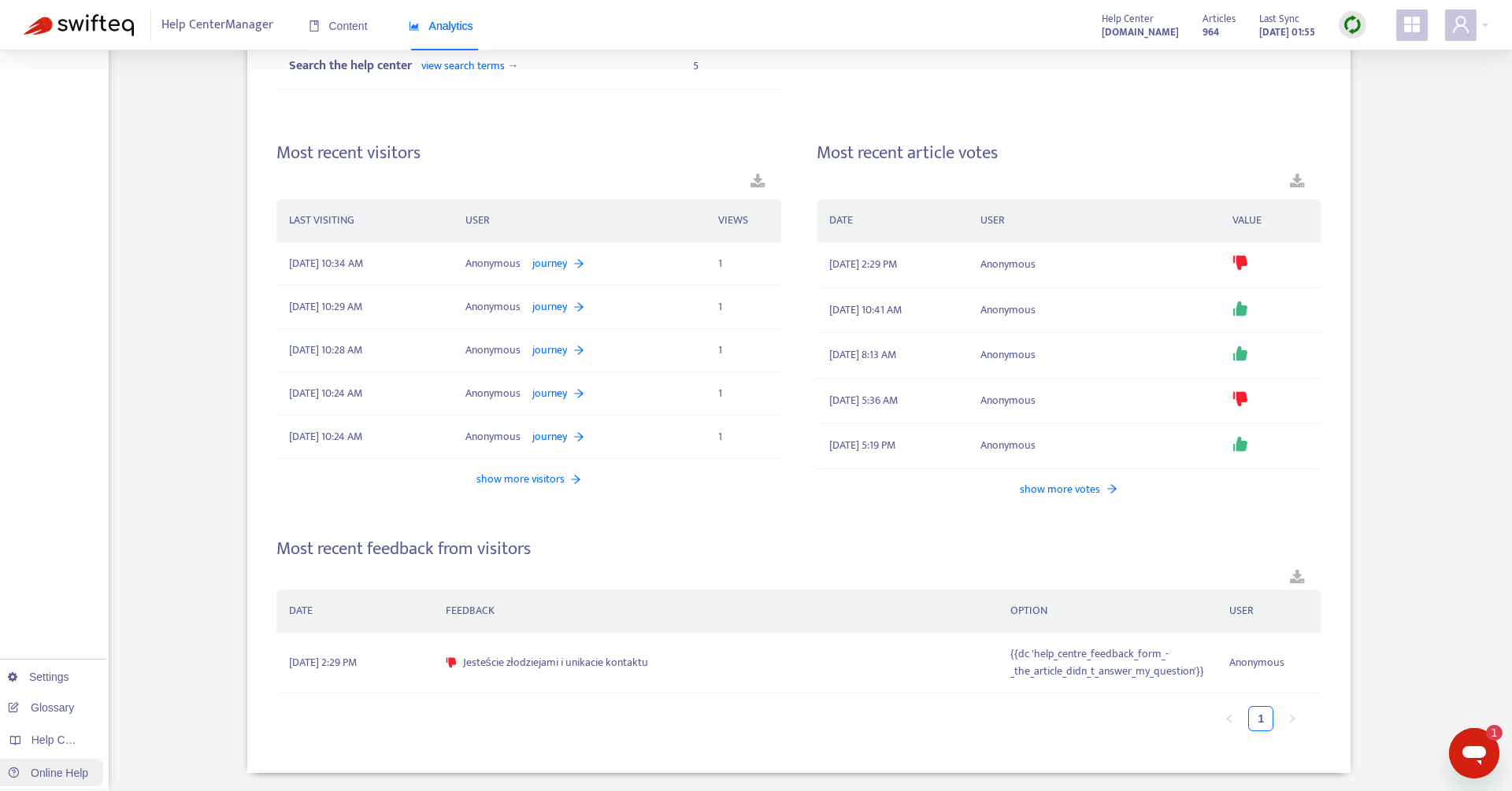
click at [68, 767] on link "Online Help" at bounding box center [48, 773] width 80 height 12
